Goal: Task Accomplishment & Management: Use online tool/utility

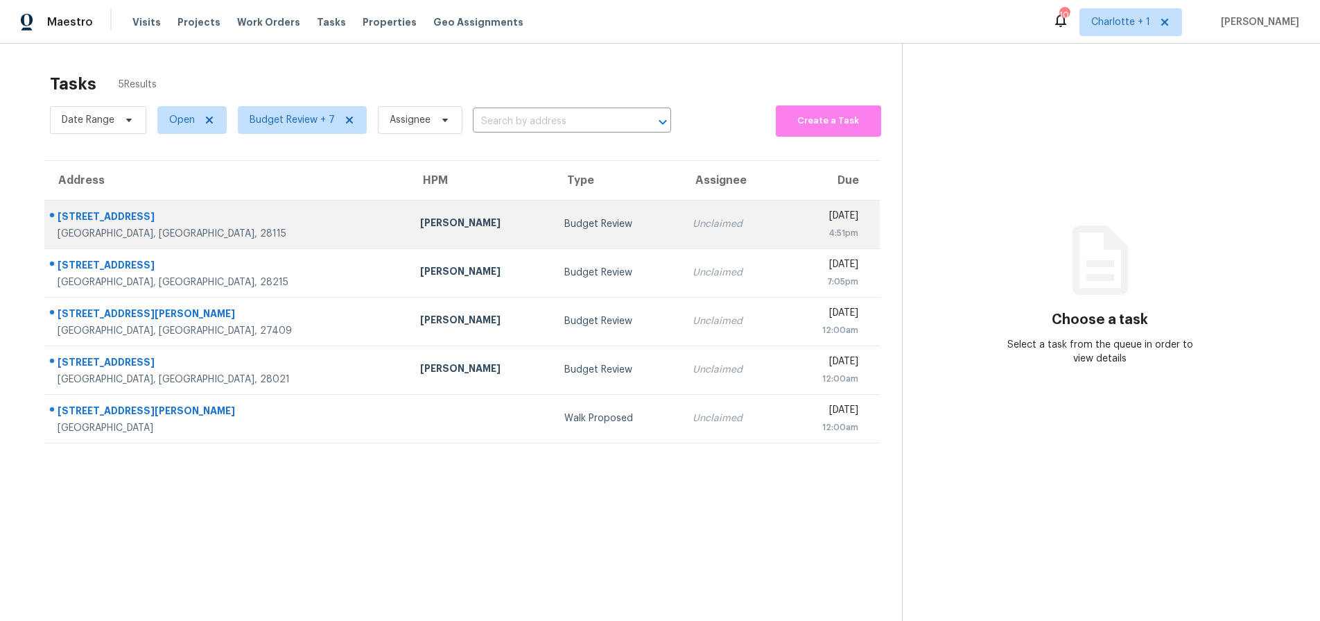
click at [420, 225] on div "[PERSON_NAME]" at bounding box center [481, 224] width 123 height 17
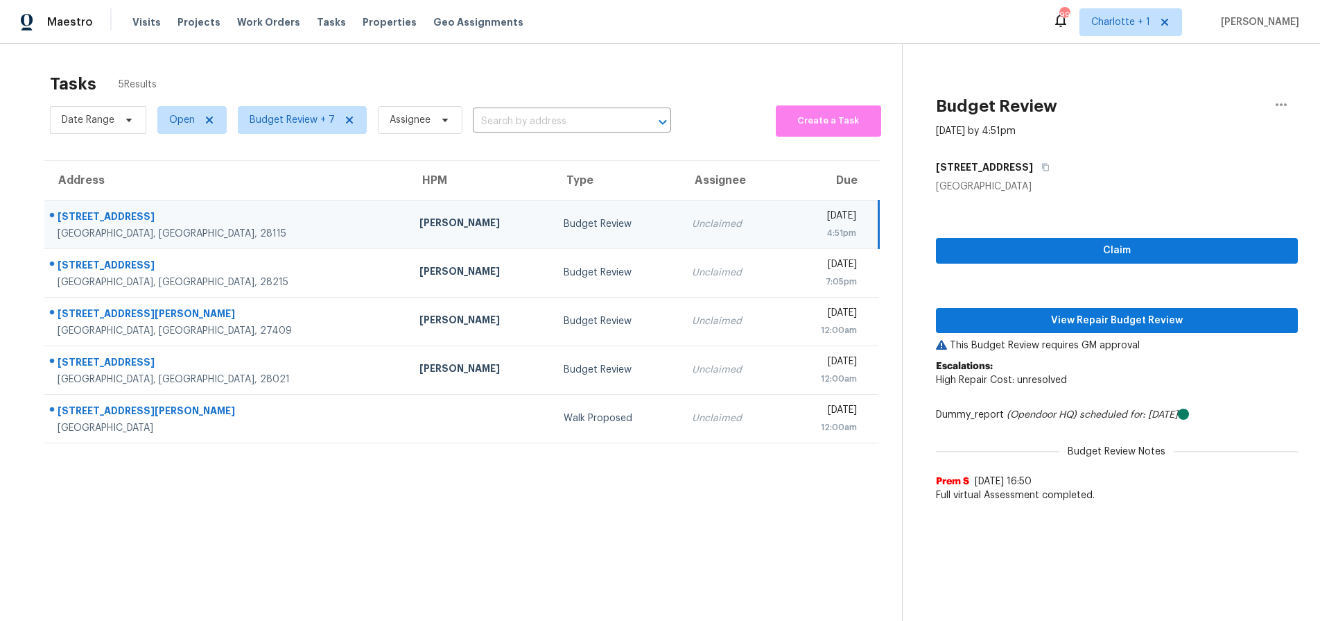
click at [211, 235] on div "[GEOGRAPHIC_DATA], [GEOGRAPHIC_DATA], 28115" at bounding box center [228, 234] width 340 height 14
click at [1028, 310] on button "View Repair Budget Review" at bounding box center [1117, 321] width 362 height 26
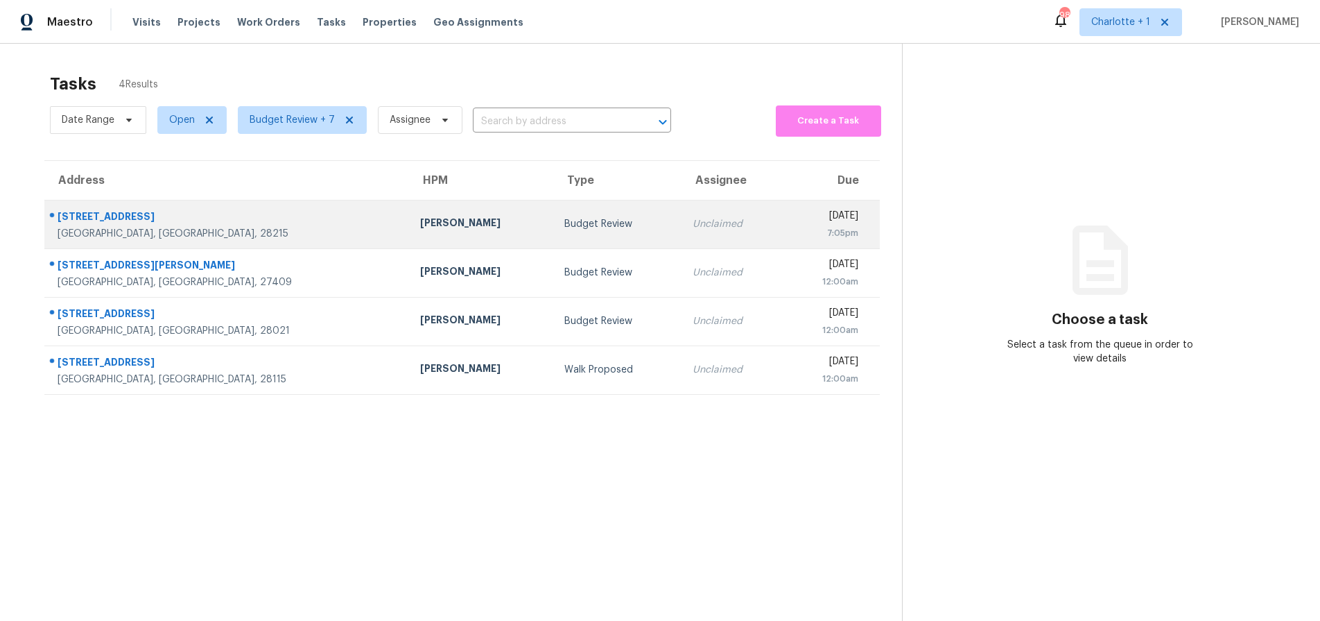
click at [249, 209] on div "[STREET_ADDRESS]" at bounding box center [228, 217] width 340 height 17
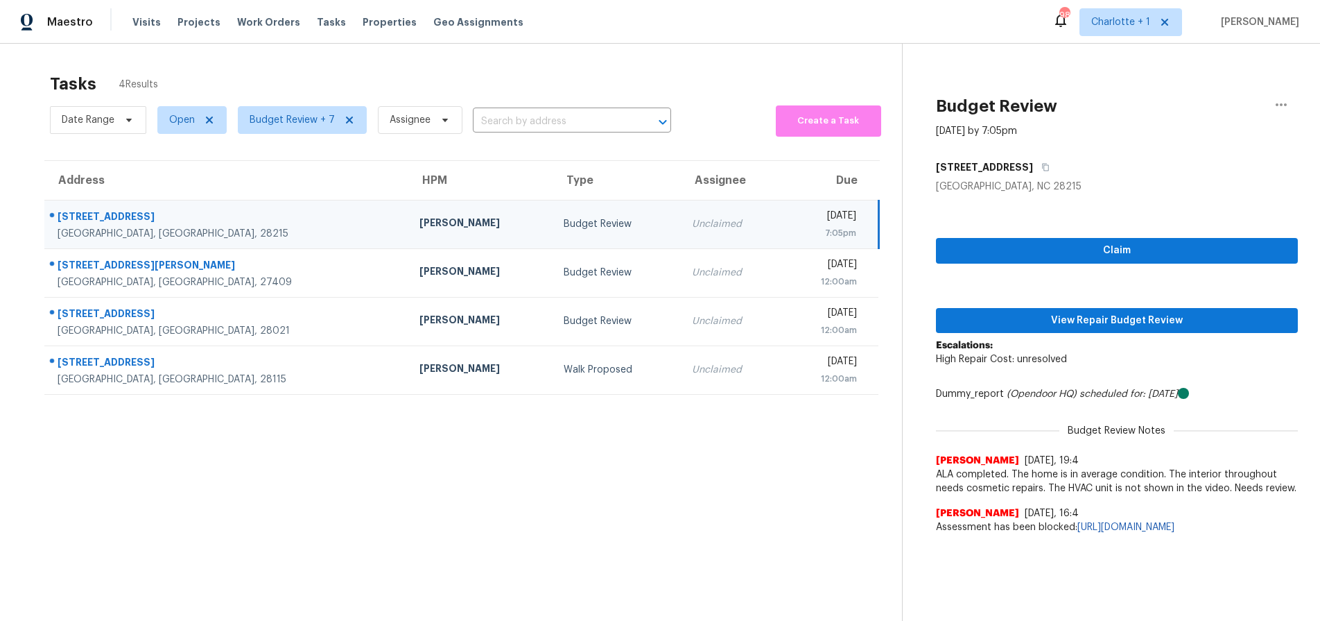
click at [211, 223] on div "[STREET_ADDRESS]" at bounding box center [228, 217] width 340 height 17
click at [1016, 319] on span "View Repair Budget Review" at bounding box center [1117, 320] width 340 height 17
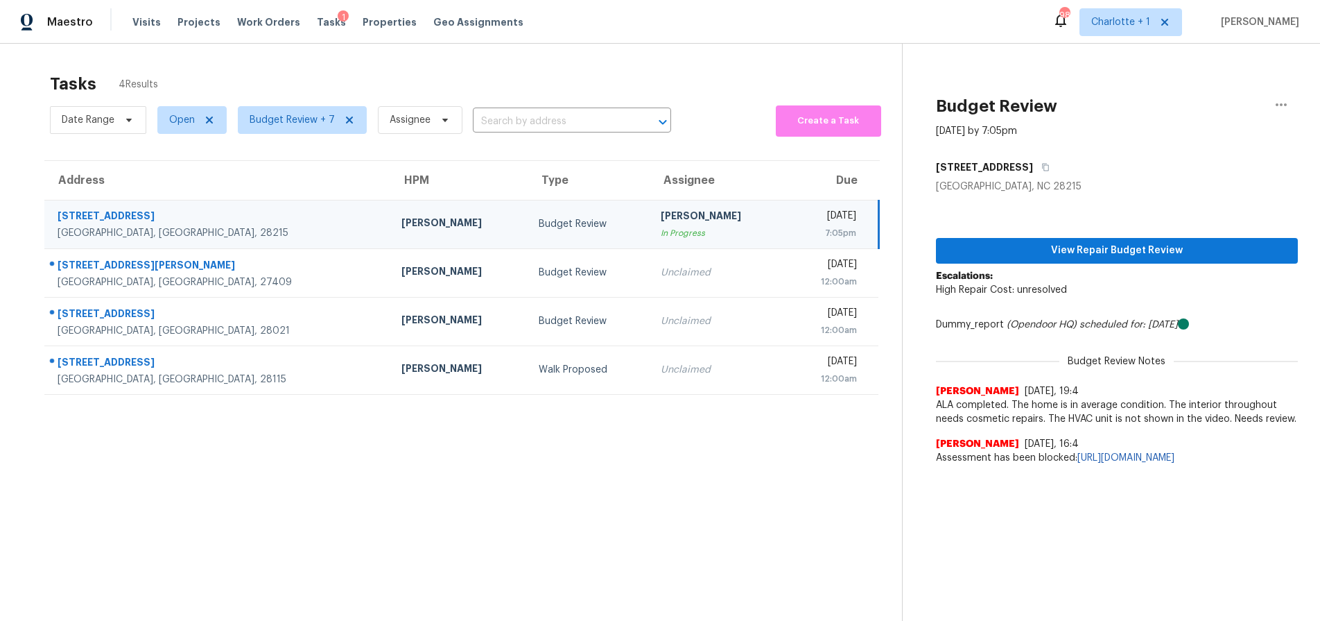
click at [212, 237] on div "[GEOGRAPHIC_DATA], [GEOGRAPHIC_DATA], 28215" at bounding box center [219, 233] width 322 height 14
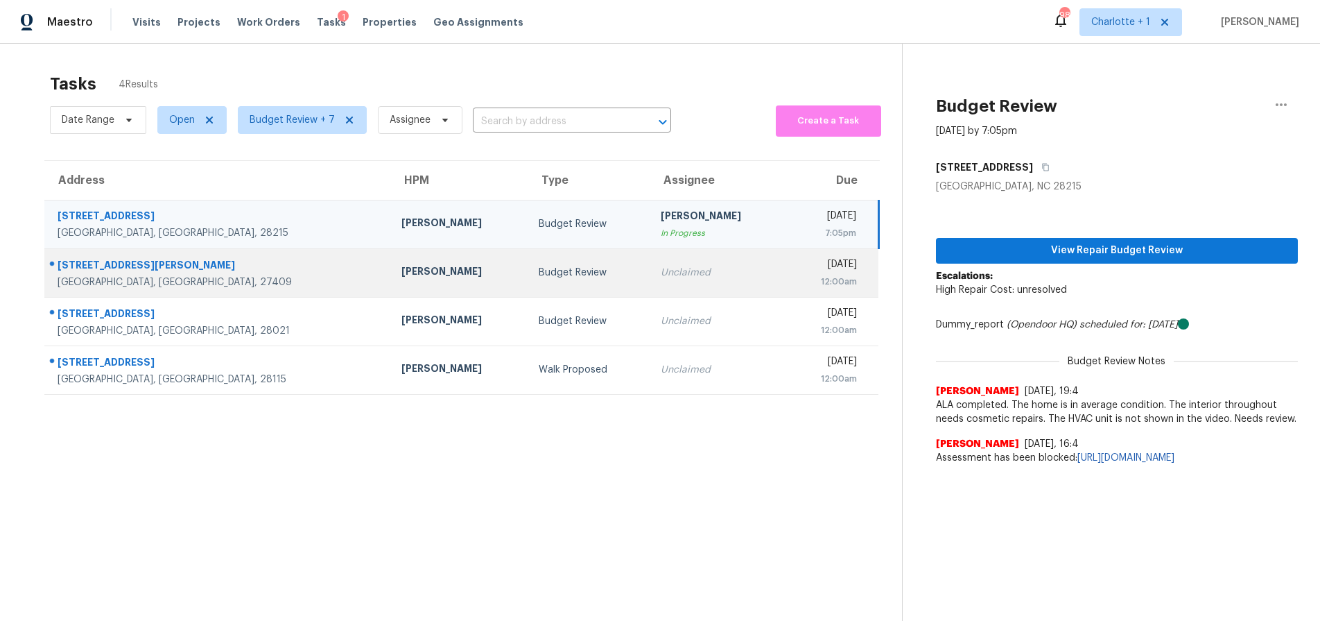
click at [261, 284] on div "[GEOGRAPHIC_DATA], [GEOGRAPHIC_DATA], 27409" at bounding box center [219, 282] width 322 height 14
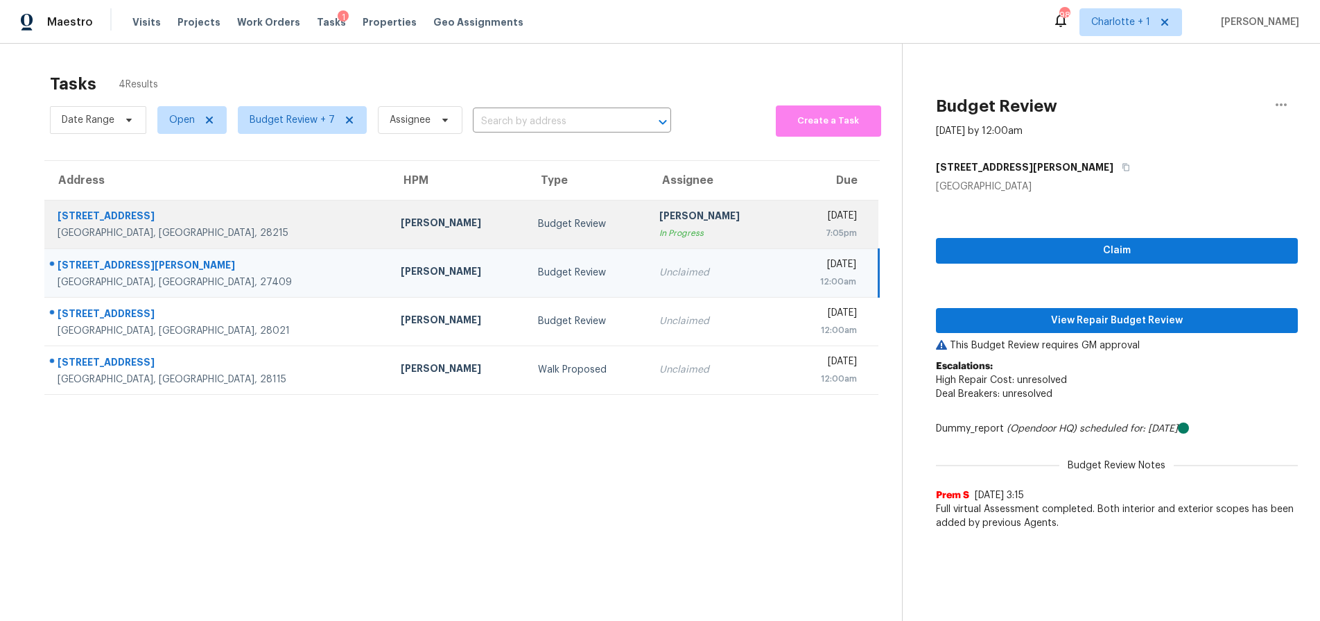
click at [199, 232] on div "[GEOGRAPHIC_DATA], [GEOGRAPHIC_DATA], 28215" at bounding box center [218, 233] width 321 height 14
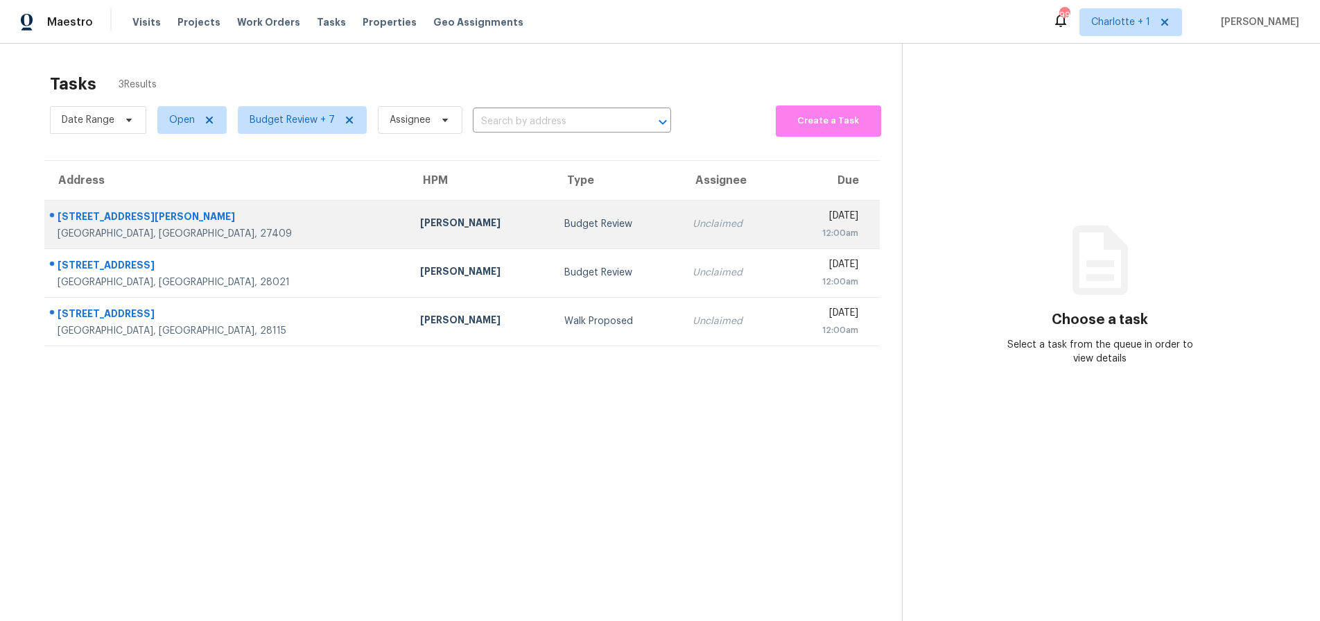
click at [223, 227] on div "[GEOGRAPHIC_DATA], [GEOGRAPHIC_DATA], 27409" at bounding box center [228, 234] width 340 height 14
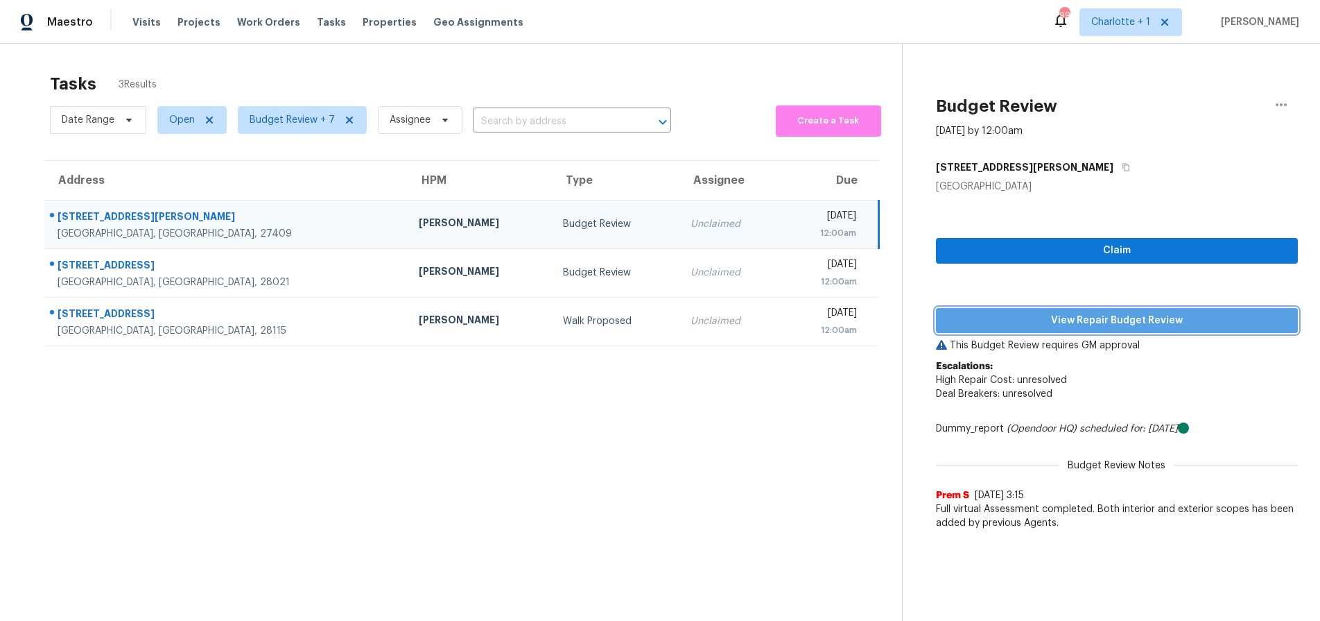
click at [1019, 320] on span "View Repair Budget Review" at bounding box center [1117, 320] width 340 height 17
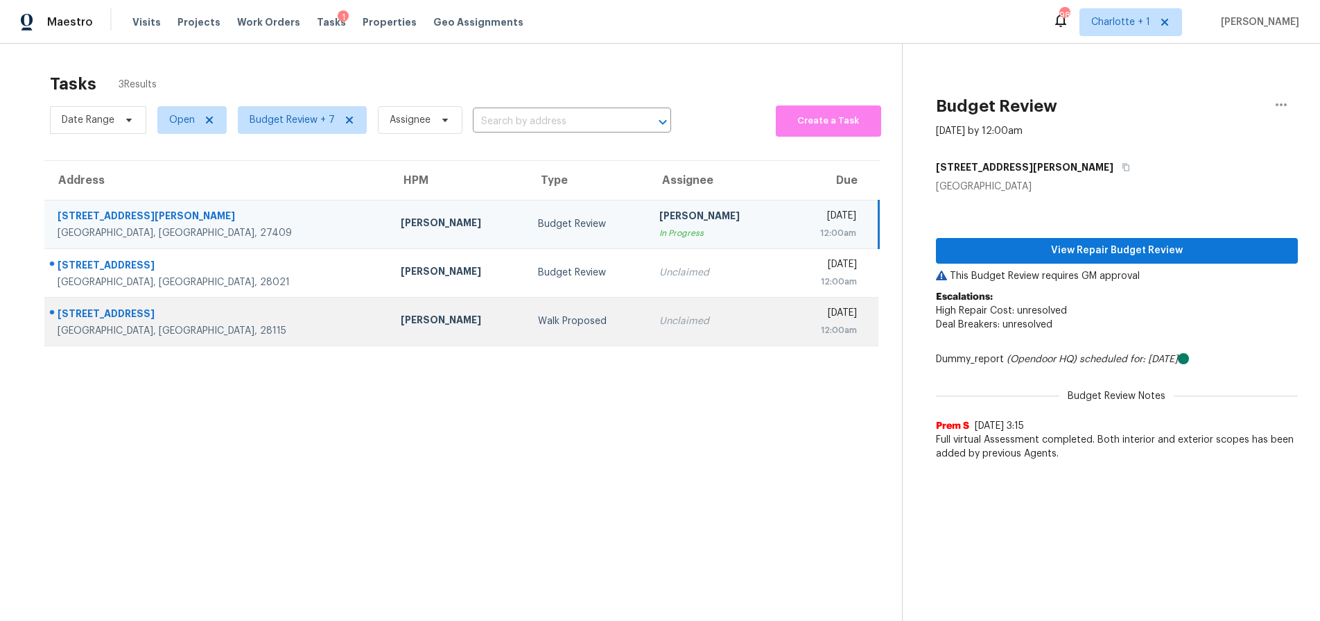
scroll to position [54, 0]
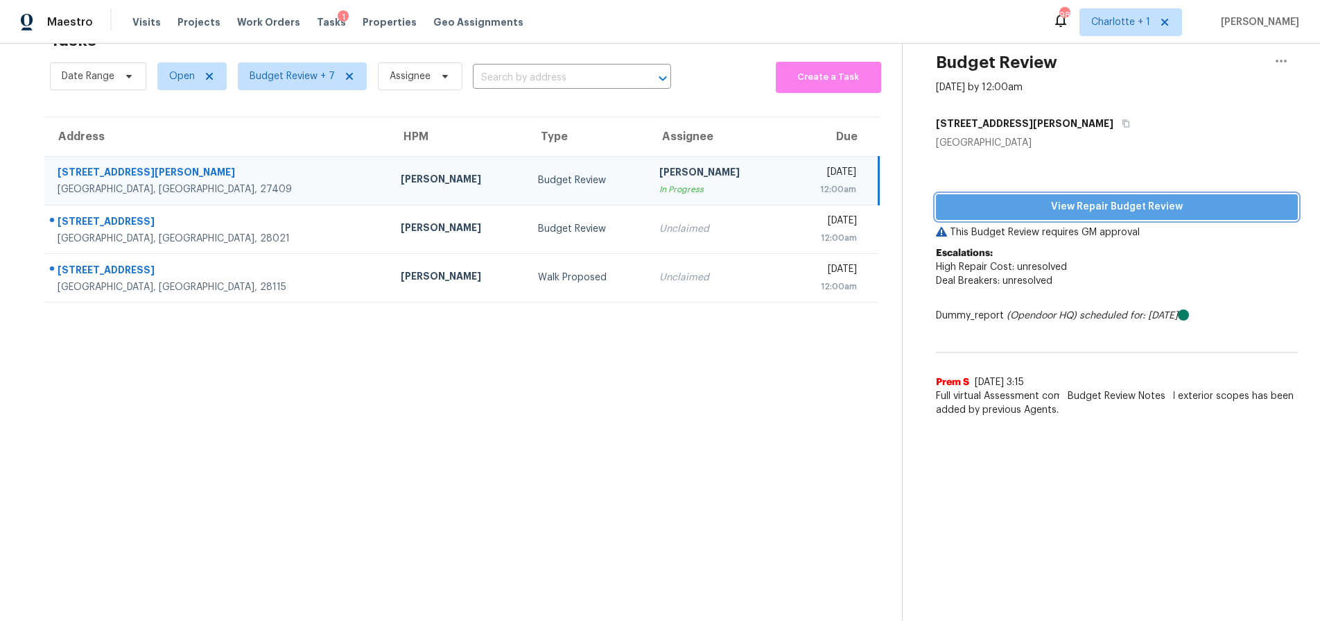
click at [1061, 198] on span "View Repair Budget Review" at bounding box center [1117, 206] width 340 height 17
